Goal: Task Accomplishment & Management: Use online tool/utility

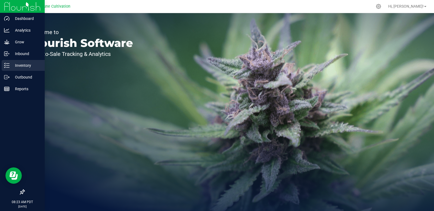
click at [8, 64] on icon at bounding box center [6, 65] width 5 height 5
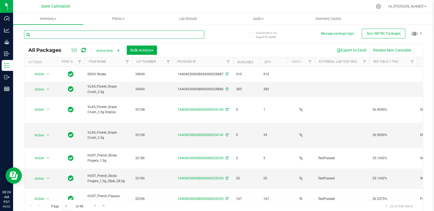
click at [93, 37] on input "text" at bounding box center [114, 34] width 180 height 8
type input "30241"
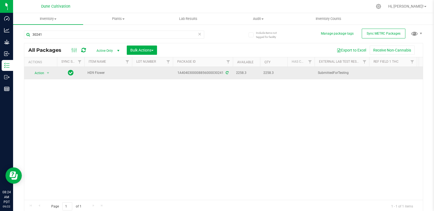
click at [155, 72] on td at bounding box center [152, 73] width 41 height 13
type input "30241"
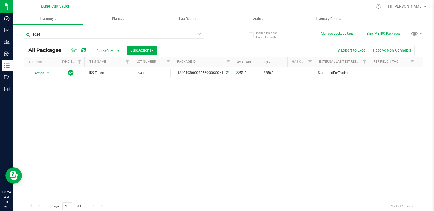
click at [64, 102] on div "All Packages Active Only Active Only Lab Samples Locked All External Internal B…" at bounding box center [223, 128] width 399 height 170
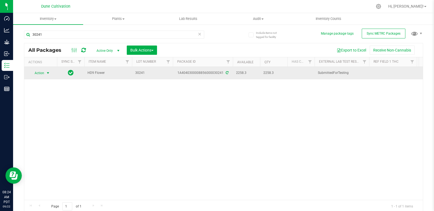
click at [41, 76] on span "Action" at bounding box center [37, 73] width 15 height 8
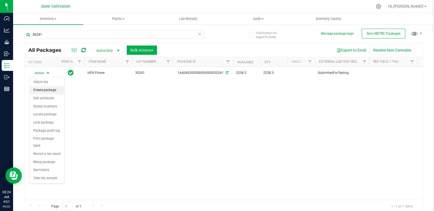
click at [53, 90] on li "Create package" at bounding box center [47, 90] width 34 height 8
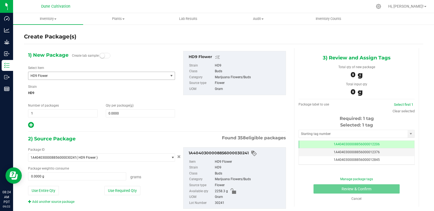
click at [95, 76] on span "HD9 Flower" at bounding box center [95, 76] width 130 height 4
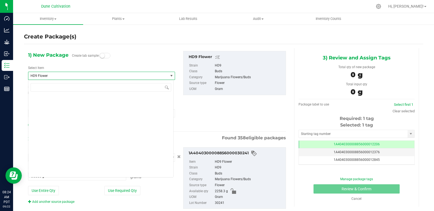
scroll to position [5475, 0]
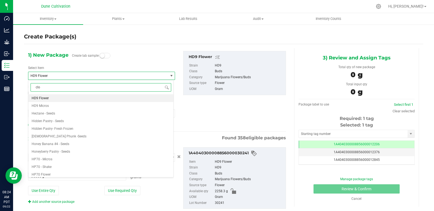
type input "clou"
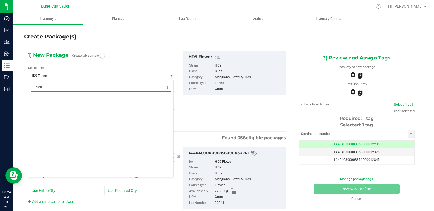
scroll to position [0, 0]
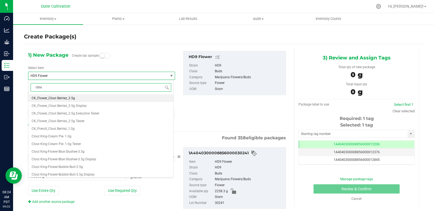
click at [88, 99] on li "CK_Flower_Clout Berriez_3.5g" at bounding box center [100, 98] width 145 height 8
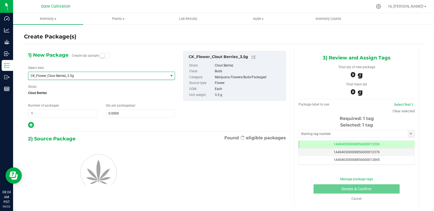
type input "0"
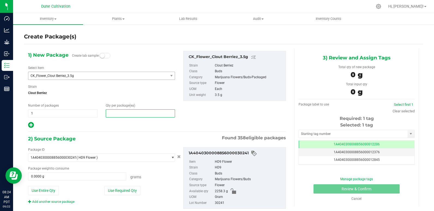
click at [144, 114] on span at bounding box center [140, 113] width 69 height 8
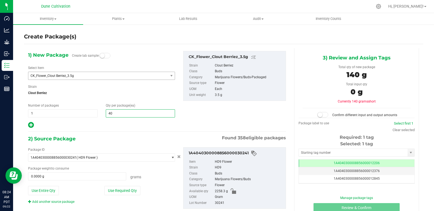
type input "400"
click at [127, 192] on button "Use Required Qty" at bounding box center [122, 190] width 36 height 9
type input "1400.0000 g"
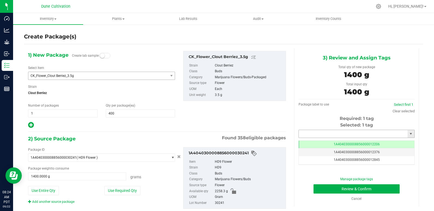
click at [336, 135] on input "text" at bounding box center [352, 134] width 109 height 8
click at [337, 141] on li "1A4040300008856000028918" at bounding box center [353, 143] width 114 height 8
type input "1A4040300008856000028918"
click at [348, 189] on button "Review & Confirm" at bounding box center [356, 188] width 86 height 9
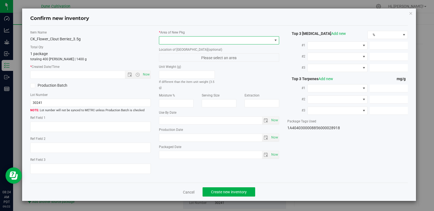
click at [217, 39] on span at bounding box center [215, 40] width 113 height 8
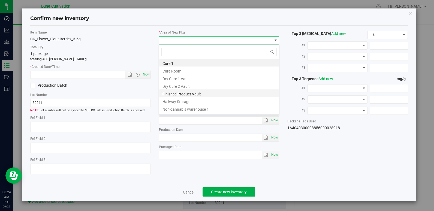
click at [202, 93] on li "Finished Product Vault" at bounding box center [219, 93] width 120 height 8
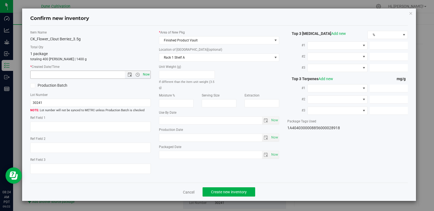
click at [148, 75] on span "Now" at bounding box center [145, 75] width 9 height 8
type input "[DATE] 8:24 AM"
click at [225, 190] on span "Create new inventory" at bounding box center [229, 192] width 36 height 4
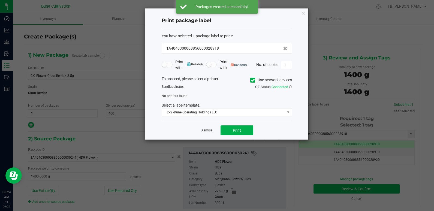
click at [201, 128] on link "Dismiss" at bounding box center [206, 130] width 12 height 5
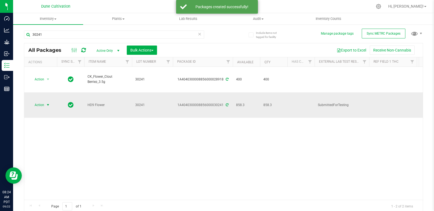
click at [38, 101] on span "Action" at bounding box center [37, 105] width 15 height 8
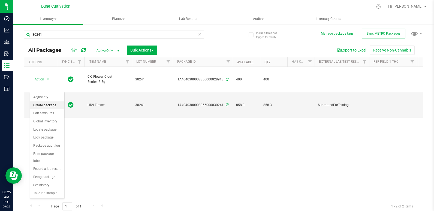
click at [47, 102] on li "Create package" at bounding box center [47, 105] width 34 height 8
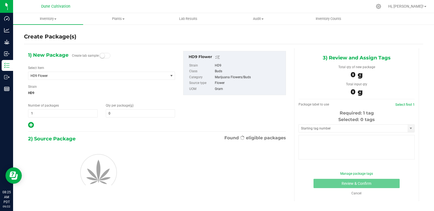
type input "0.0000"
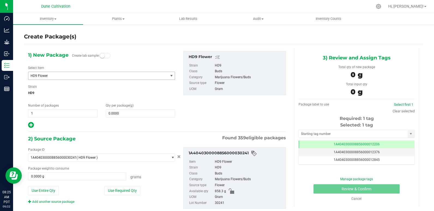
click at [78, 78] on span "HD9 Flower" at bounding box center [97, 76] width 139 height 8
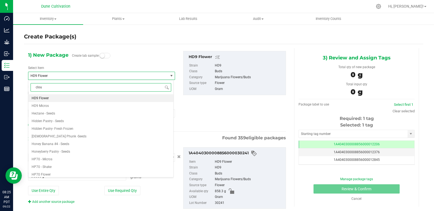
type input "clout"
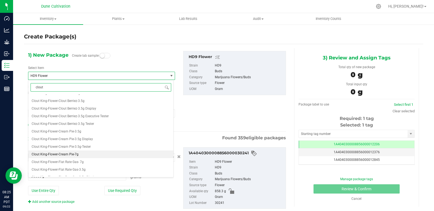
click at [85, 154] on li "Clout King-Flower-Cream Pie-7g" at bounding box center [100, 154] width 145 height 8
type input "0"
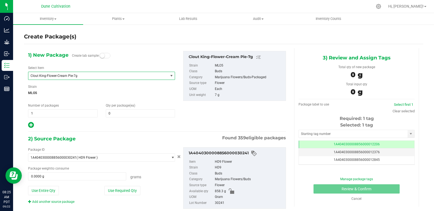
click at [116, 76] on span "Clout King-Flower-Cream Pie-7g" at bounding box center [95, 76] width 130 height 4
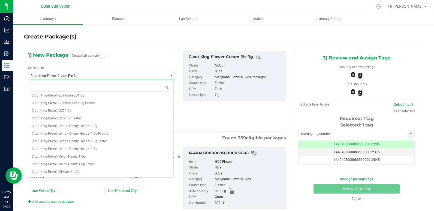
click at [108, 74] on span "Clout King-Flower-Cream Pie-7g" at bounding box center [95, 76] width 130 height 4
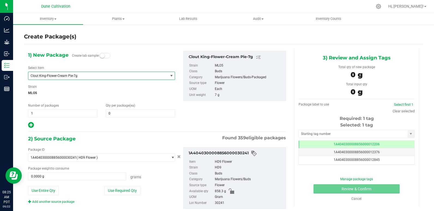
click at [113, 77] on span "Clout King-Flower-Cream Pie-7g" at bounding box center [95, 76] width 130 height 4
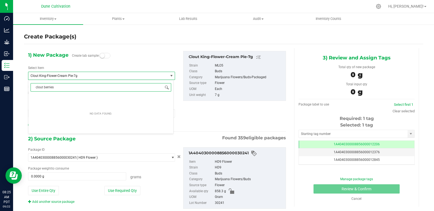
click at [165, 88] on span at bounding box center [166, 87] width 4 height 4
click at [169, 87] on input "clout berries" at bounding box center [100, 87] width 141 height 8
click at [149, 84] on input "clout berries" at bounding box center [100, 87] width 141 height 8
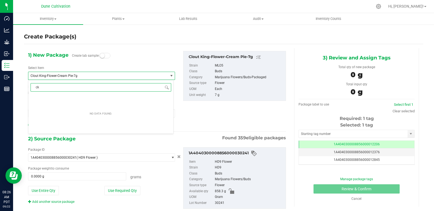
type input "c"
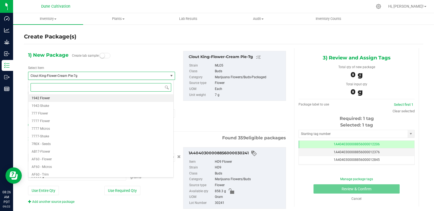
click at [149, 84] on input at bounding box center [100, 87] width 141 height 8
type input "clou"
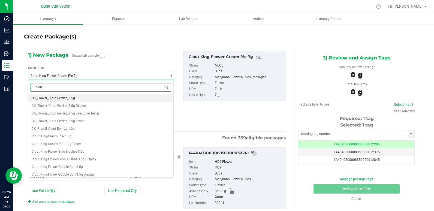
click at [149, 87] on input "clou" at bounding box center [100, 87] width 141 height 8
type input "c"
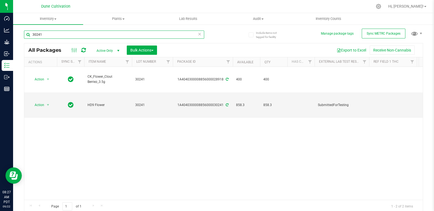
click at [59, 37] on input "30241" at bounding box center [114, 34] width 180 height 8
type input "30243"
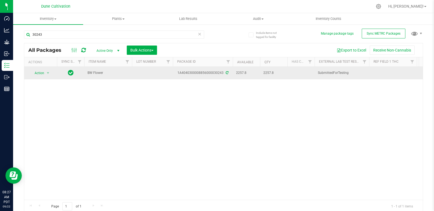
click at [142, 69] on td at bounding box center [152, 73] width 41 height 13
type input "30243"
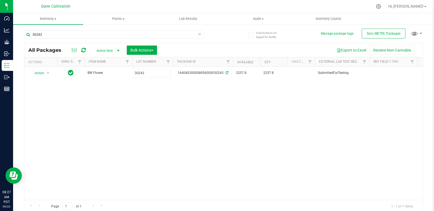
click at [133, 135] on div "All Packages Active Only Active Only Lab Samples Locked All External Internal B…" at bounding box center [223, 128] width 399 height 170
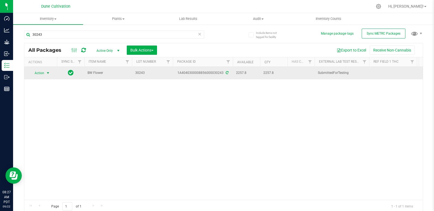
click at [37, 72] on span "Action" at bounding box center [37, 73] width 15 height 8
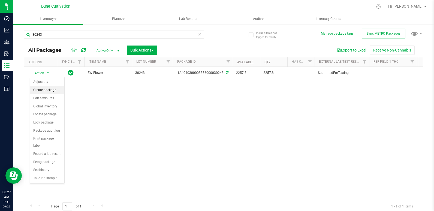
click at [43, 91] on li "Create package" at bounding box center [47, 90] width 34 height 8
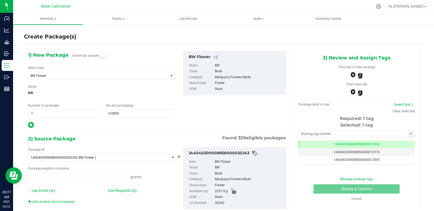
type input "0.0000 g"
click at [138, 76] on span "BW Flower" at bounding box center [95, 76] width 130 height 4
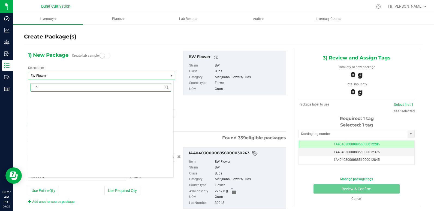
scroll to position [0, 0]
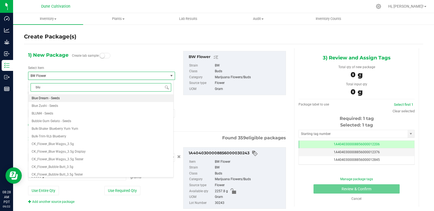
type input "blue"
click at [87, 129] on li "CK_Flower_Blue Wagyu_3.5g" at bounding box center [100, 129] width 145 height 8
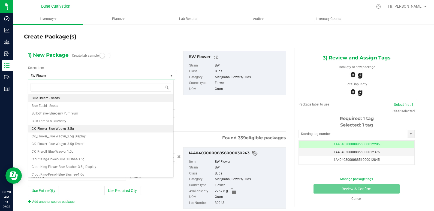
type input "0"
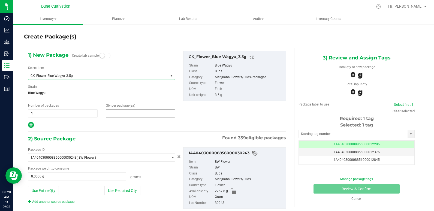
click at [137, 115] on span at bounding box center [140, 113] width 69 height 8
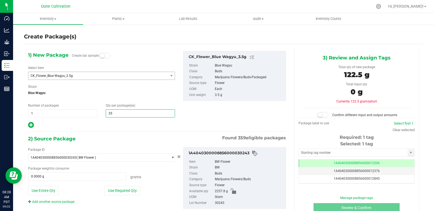
type input "350"
click at [122, 189] on button "Use Required Qty" at bounding box center [122, 190] width 36 height 9
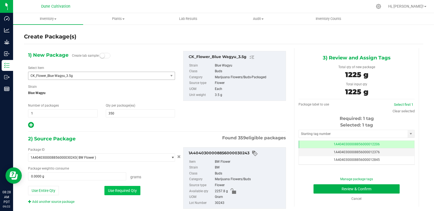
type input "1225.0000 g"
click at [359, 132] on input "text" at bounding box center [352, 134] width 109 height 8
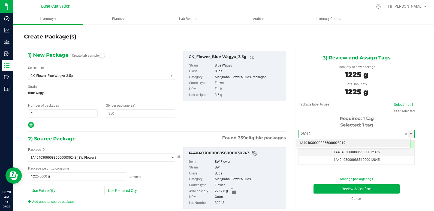
click at [344, 142] on li "1A4040300008856000028919" at bounding box center [353, 143] width 114 height 8
type input "1A4040300008856000028919"
click at [387, 143] on td "1A4040300008856000028919" at bounding box center [355, 145] width 115 height 8
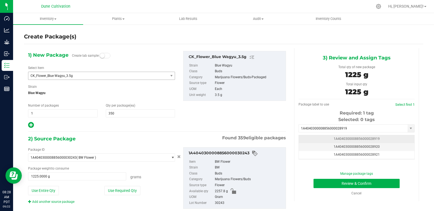
click at [379, 139] on td "1A4040300008856000028919" at bounding box center [355, 139] width 115 height 8
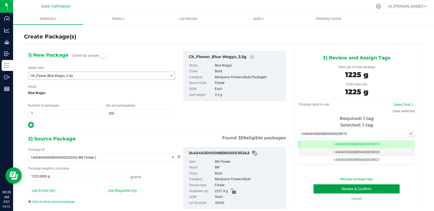
click at [325, 193] on button "Review & Confirm" at bounding box center [356, 188] width 86 height 9
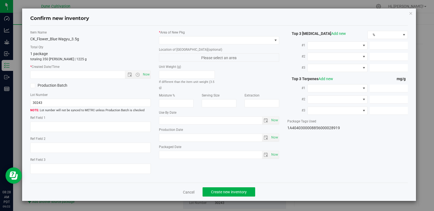
click at [407, 13] on div "Confirm new inventory" at bounding box center [218, 19] width 377 height 14
click at [410, 15] on icon "button" at bounding box center [410, 13] width 4 height 7
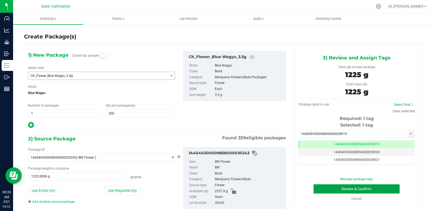
click at [344, 187] on button "Review & Confirm" at bounding box center [356, 188] width 86 height 9
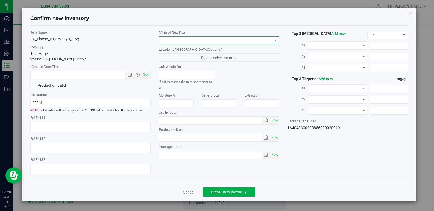
click at [258, 40] on span at bounding box center [215, 40] width 113 height 8
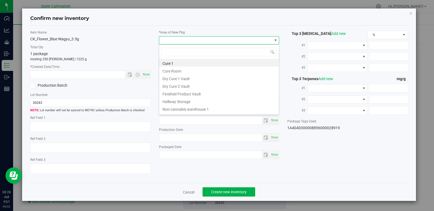
type input "f"
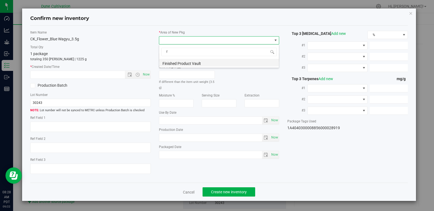
click at [199, 61] on li "Finished Product Vault" at bounding box center [219, 63] width 120 height 8
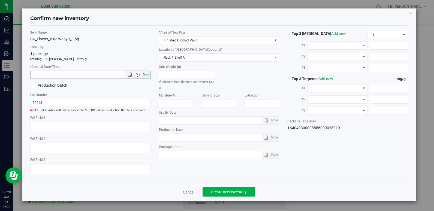
click at [142, 75] on span "Now" at bounding box center [145, 75] width 9 height 8
type input "[DATE] 8:29 AM"
click at [222, 190] on span "Create new inventory" at bounding box center [229, 192] width 36 height 4
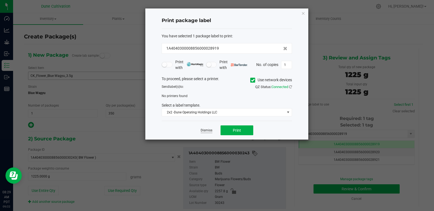
click at [210, 130] on link "Dismiss" at bounding box center [206, 130] width 12 height 5
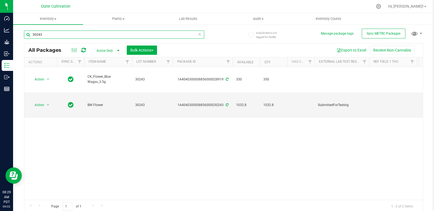
click at [80, 33] on input "30243" at bounding box center [114, 34] width 180 height 8
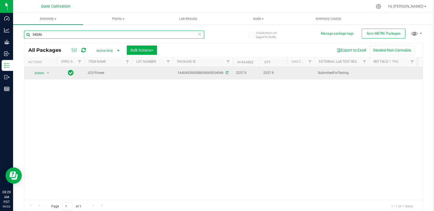
type input "34046"
click at [146, 76] on td at bounding box center [152, 73] width 41 height 13
type input "34046"
click at [44, 74] on div "All Packages Active Only Active Only Lab Samples Locked All External Internal B…" at bounding box center [223, 128] width 399 height 170
click at [45, 74] on span "select" at bounding box center [48, 73] width 7 height 8
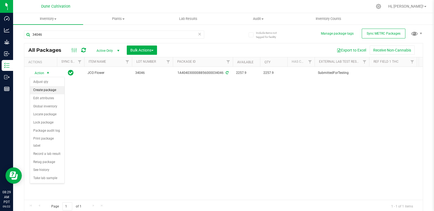
click at [51, 90] on li "Create package" at bounding box center [47, 90] width 34 height 8
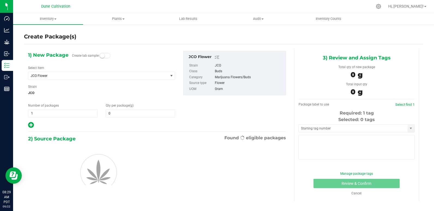
type input "0.0000"
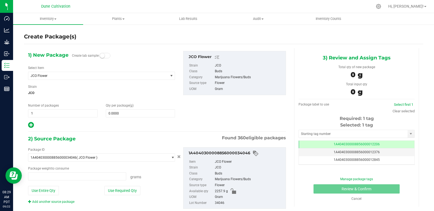
type input "0.0000 g"
click at [129, 76] on span "JCO Flower" at bounding box center [95, 76] width 130 height 4
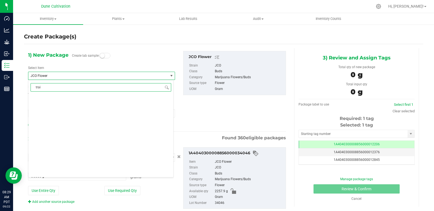
scroll to position [0, 0]
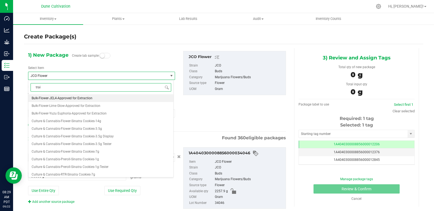
type input "train"
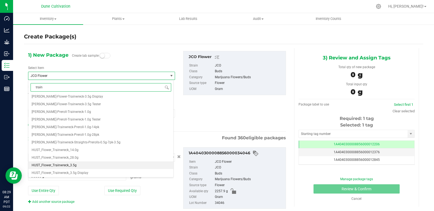
click at [81, 164] on li "HUST_Flower_Trainwreck_3.5g" at bounding box center [100, 165] width 145 height 8
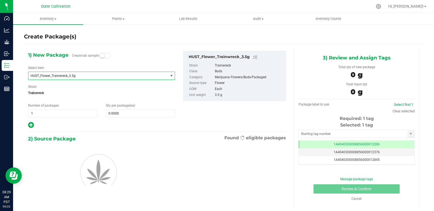
type input "0"
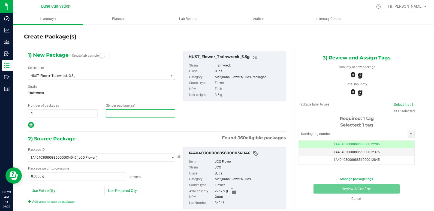
click at [129, 115] on span at bounding box center [140, 113] width 69 height 8
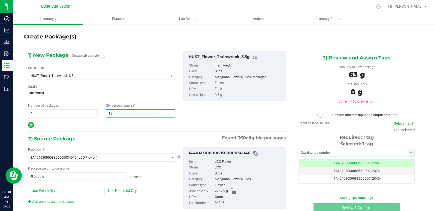
type input "180"
click at [121, 129] on div "1) New Package Create lab sample Select Item HUST_Flower_Trainwreck_3.5g HUST_F…" at bounding box center [157, 134] width 266 height 172
click at [126, 192] on button "Use Required Qty" at bounding box center [122, 190] width 36 height 9
type input "630.0000 g"
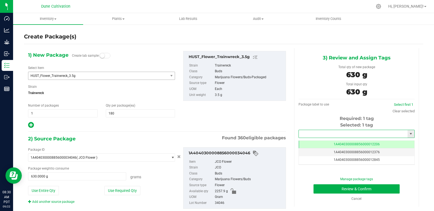
click at [338, 134] on input "text" at bounding box center [352, 134] width 109 height 8
click at [340, 142] on li "1A4040300008856000028903" at bounding box center [353, 143] width 114 height 8
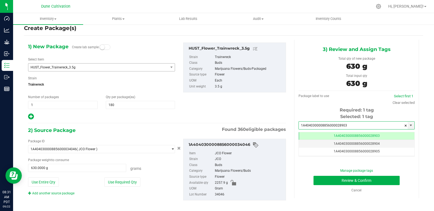
scroll to position [13, 0]
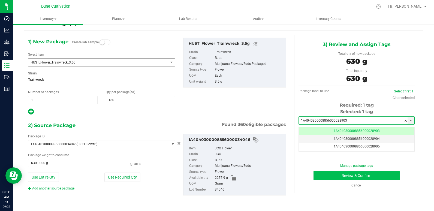
type input "1A4040300008856000028903"
click at [353, 176] on button "Review & Confirm" at bounding box center [356, 175] width 86 height 9
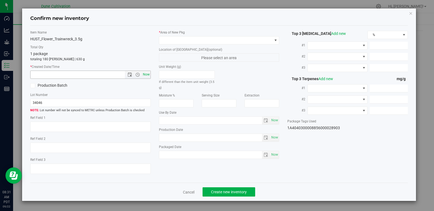
click at [149, 74] on span "Now" at bounding box center [145, 75] width 9 height 8
type input "[DATE] 8:31 AM"
click at [257, 42] on span at bounding box center [215, 40] width 113 height 8
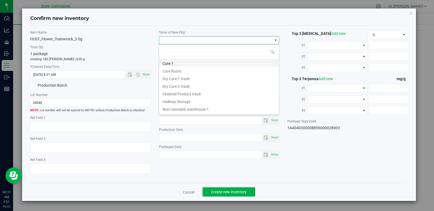
scroll to position [8, 120]
click at [234, 94] on li "Finished Product Vault" at bounding box center [219, 93] width 120 height 8
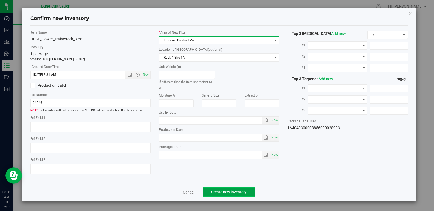
click at [220, 192] on span "Create new inventory" at bounding box center [229, 192] width 36 height 4
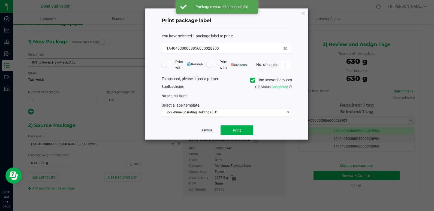
click at [202, 132] on link "Dismiss" at bounding box center [206, 130] width 12 height 5
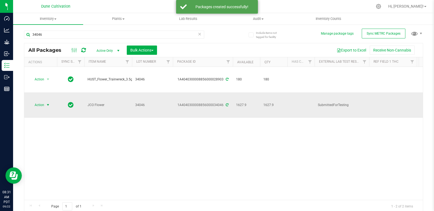
click at [45, 101] on span "select" at bounding box center [48, 105] width 7 height 8
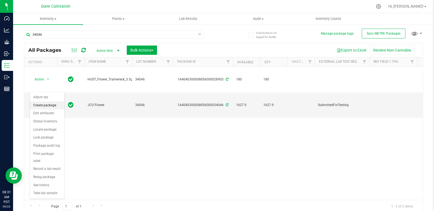
click at [52, 106] on li "Create package" at bounding box center [47, 105] width 34 height 8
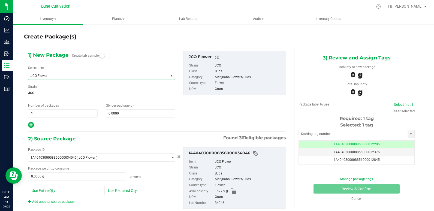
click at [66, 72] on span "JCO Flower" at bounding box center [97, 76] width 139 height 8
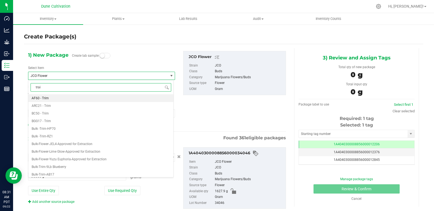
type input "train"
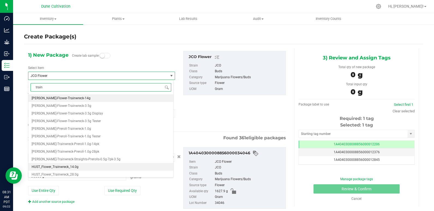
click at [69, 165] on span "HUST_Flower_Trainwreck_14.0g" at bounding box center [55, 167] width 47 height 4
type input "0"
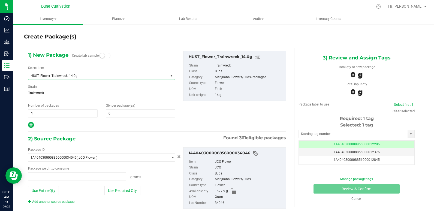
type input "0.0000 g"
click at [124, 114] on span at bounding box center [140, 113] width 69 height 8
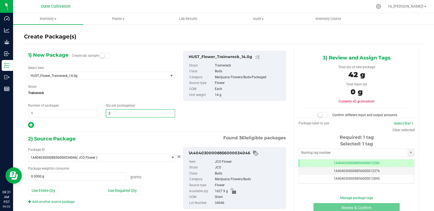
type input "30"
click at [145, 167] on div "Package weight to consume" at bounding box center [101, 168] width 147 height 5
click at [130, 192] on button "Use Required Qty" at bounding box center [122, 190] width 36 height 9
type input "420.0000 g"
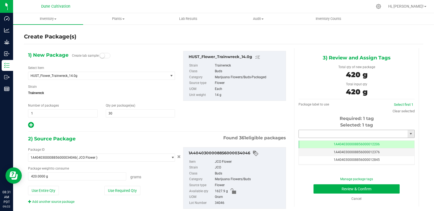
click at [355, 132] on input "text" at bounding box center [352, 134] width 109 height 8
click at [361, 142] on li "1A4040300008856000028904" at bounding box center [353, 143] width 114 height 8
type input "1A4040300008856000028904"
click at [353, 191] on button "Review & Confirm" at bounding box center [356, 188] width 86 height 9
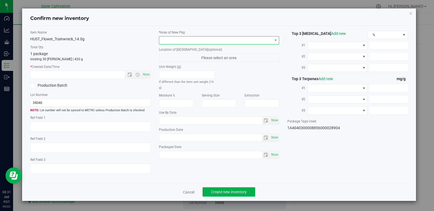
click at [245, 38] on span at bounding box center [215, 40] width 113 height 8
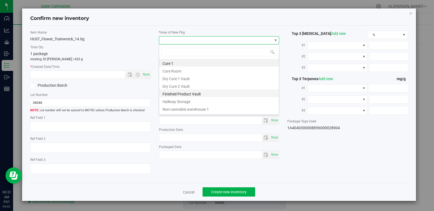
click at [219, 96] on li "Finished Product Vault" at bounding box center [219, 93] width 120 height 8
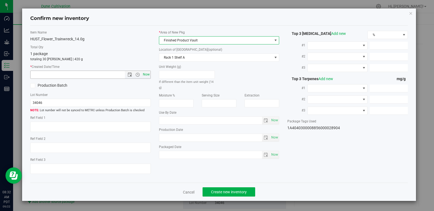
click at [147, 77] on span "Now" at bounding box center [145, 75] width 9 height 8
type input "[DATE] 8:32 AM"
click at [228, 192] on span "Create new inventory" at bounding box center [229, 192] width 36 height 4
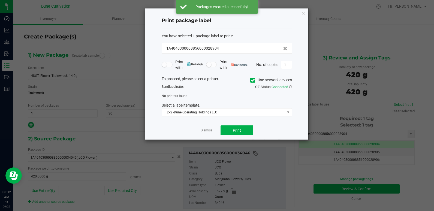
click at [212, 134] on div "Dismiss Print" at bounding box center [226, 130] width 130 height 19
click at [211, 133] on div "Dismiss Print" at bounding box center [226, 130] width 130 height 19
click at [206, 129] on link "Dismiss" at bounding box center [206, 130] width 12 height 5
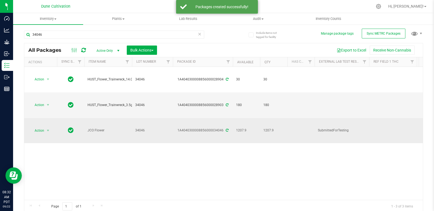
click at [44, 118] on td "Action Action Adjust qty Create package Edit attributes Global inventory Locate…" at bounding box center [40, 130] width 33 height 25
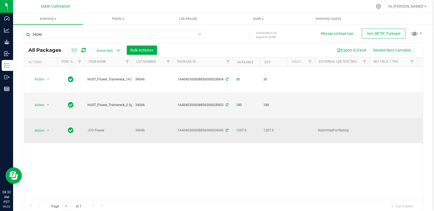
click at [39, 118] on td "Action Action Adjust qty Create package Edit attributes Global inventory Locate…" at bounding box center [40, 130] width 33 height 25
click at [40, 127] on span "Action" at bounding box center [37, 131] width 15 height 8
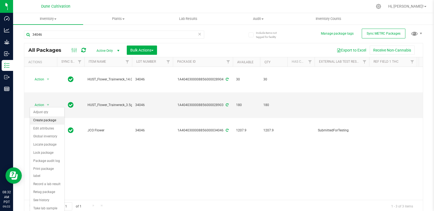
click at [43, 120] on li "Create package" at bounding box center [47, 120] width 34 height 8
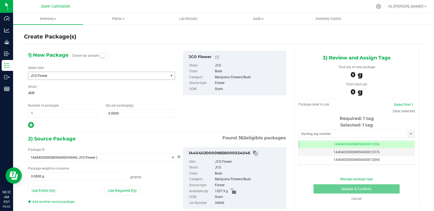
click at [56, 75] on span "JCO Flower" at bounding box center [95, 76] width 130 height 4
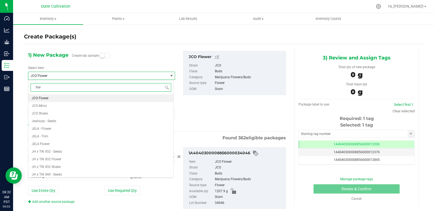
type input "train"
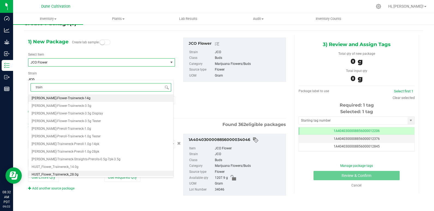
click at [67, 173] on span "HUST_Flower_Trainwreck_28.0g" at bounding box center [55, 174] width 47 height 4
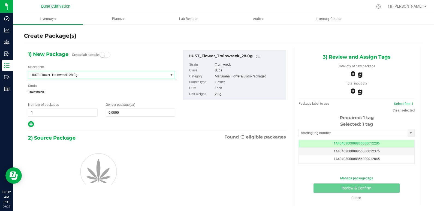
type input "0"
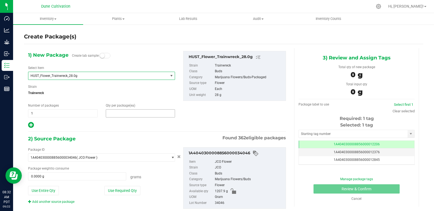
click at [136, 115] on span at bounding box center [140, 113] width 69 height 8
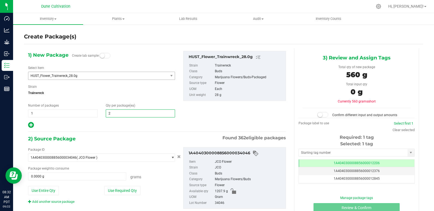
type input "20"
click at [130, 195] on button "Use Required Qty" at bounding box center [122, 190] width 36 height 9
type input "560.0000 g"
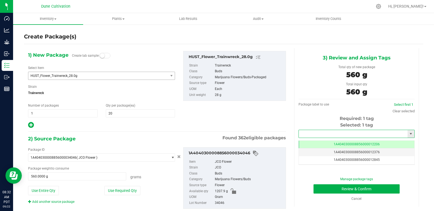
click at [336, 135] on input "text" at bounding box center [352, 134] width 109 height 8
click at [339, 144] on li "1A4040300008856000028905" at bounding box center [353, 143] width 114 height 8
type input "1A4040300008856000028905"
click at [367, 190] on button "Review & Confirm" at bounding box center [356, 188] width 86 height 9
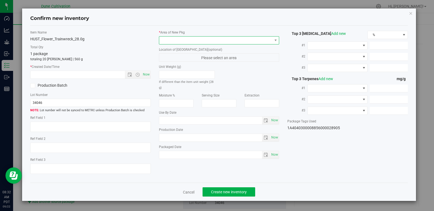
click at [244, 40] on span at bounding box center [215, 40] width 113 height 8
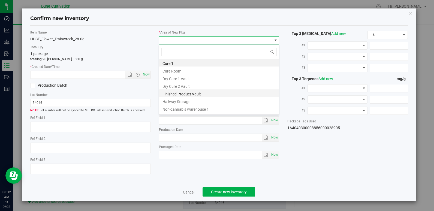
click at [203, 93] on li "Finished Product Vault" at bounding box center [219, 93] width 120 height 8
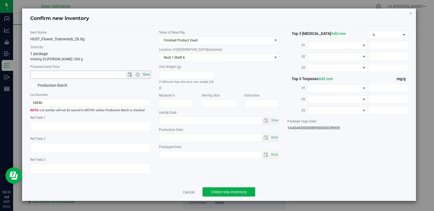
click at [149, 75] on span "Now" at bounding box center [145, 75] width 9 height 8
type input "[DATE] 8:32 AM"
drag, startPoint x: 245, startPoint y: 191, endPoint x: 221, endPoint y: 191, distance: 24.0
click at [221, 191] on span "Create new inventory" at bounding box center [229, 192] width 36 height 4
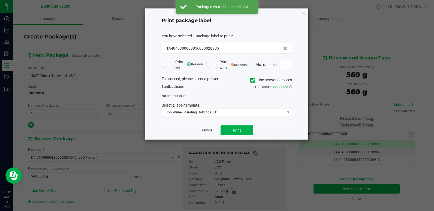
click at [204, 130] on link "Dismiss" at bounding box center [206, 130] width 12 height 5
